Goal: Navigation & Orientation: Understand site structure

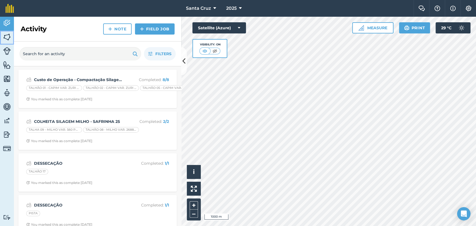
click at [6, 37] on img at bounding box center [7, 37] width 8 height 8
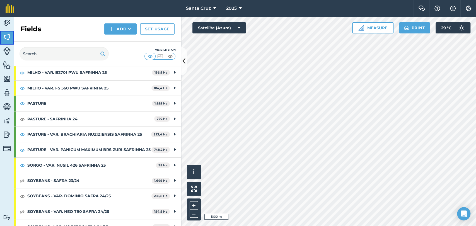
scroll to position [93, 0]
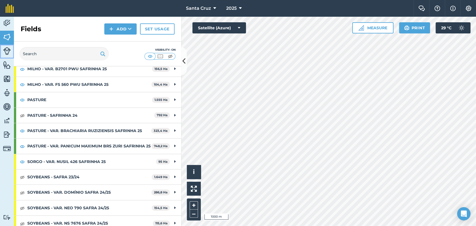
click at [5, 52] on img at bounding box center [7, 51] width 8 height 8
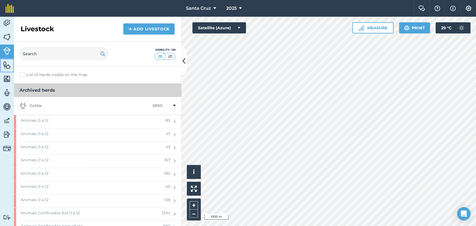
click at [1, 63] on link "Features" at bounding box center [7, 66] width 14 height 14
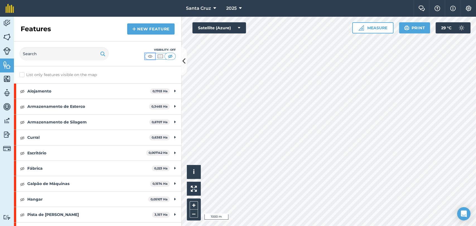
click at [154, 53] on button at bounding box center [150, 56] width 10 height 6
click at [166, 54] on button at bounding box center [170, 56] width 10 height 6
